Goal: Transaction & Acquisition: Subscribe to service/newsletter

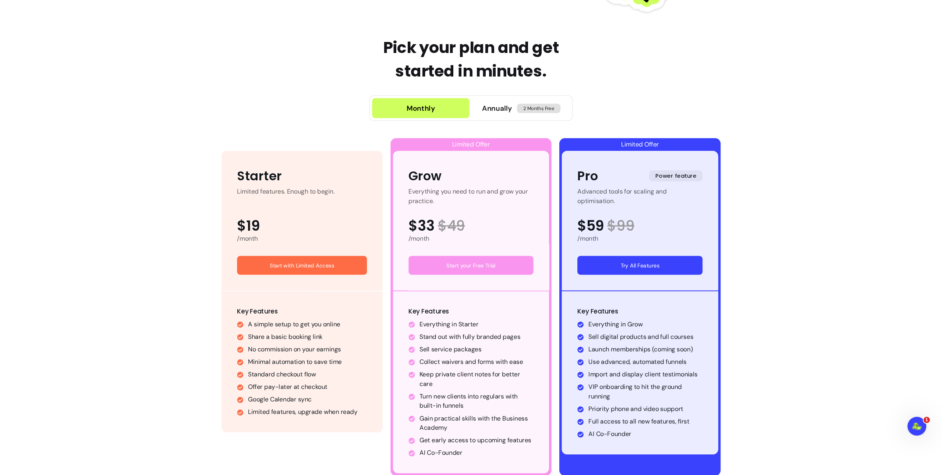
scroll to position [304, 0]
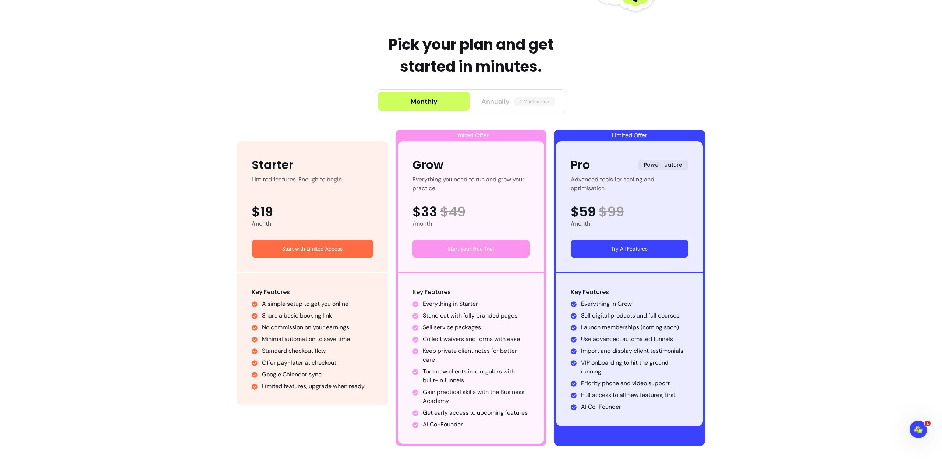
click at [490, 102] on span "Annually" at bounding box center [495, 101] width 28 height 10
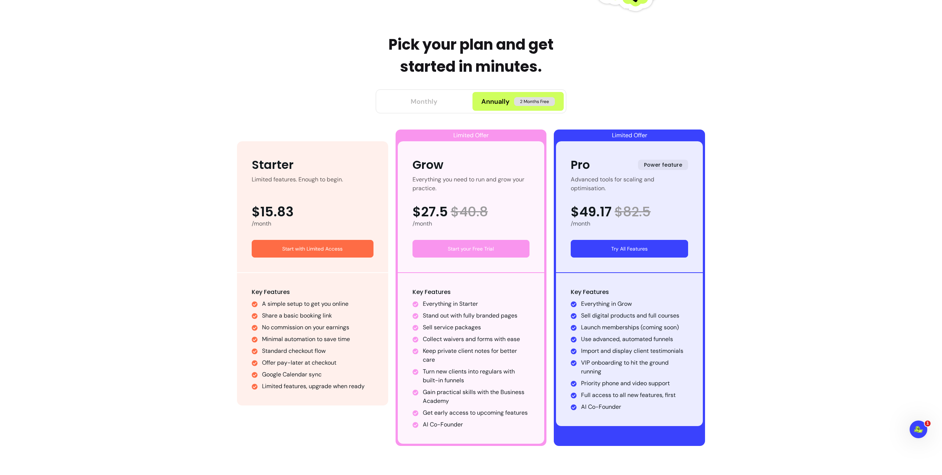
click at [442, 106] on button "Monthly" at bounding box center [423, 101] width 91 height 19
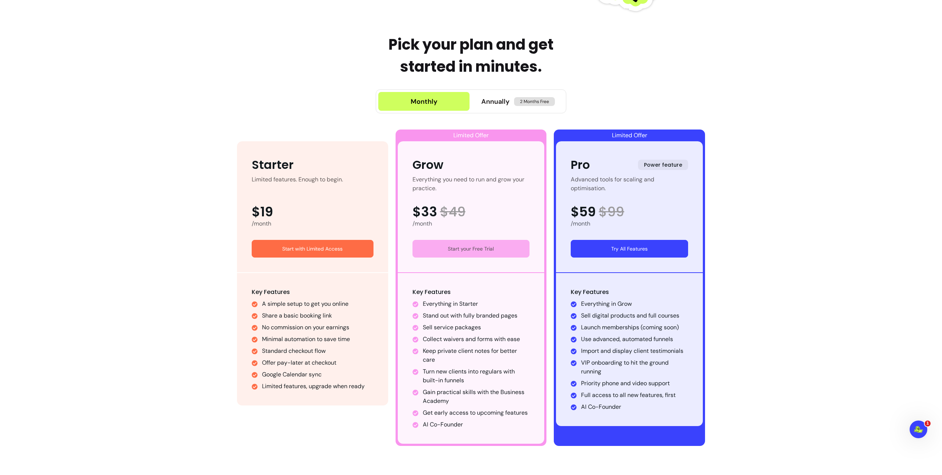
click at [462, 249] on link "Start your Free Trial" at bounding box center [470, 249] width 117 height 18
